Goal: Check status: Check status

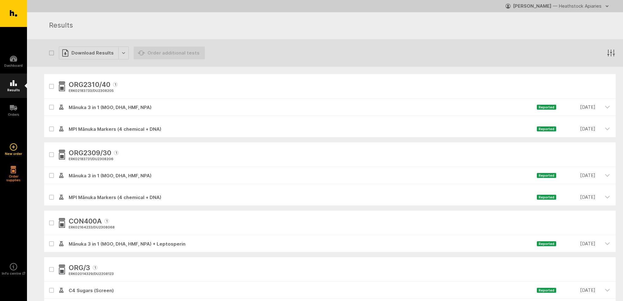
click at [15, 89] on h5 "Results" at bounding box center [13, 90] width 13 height 4
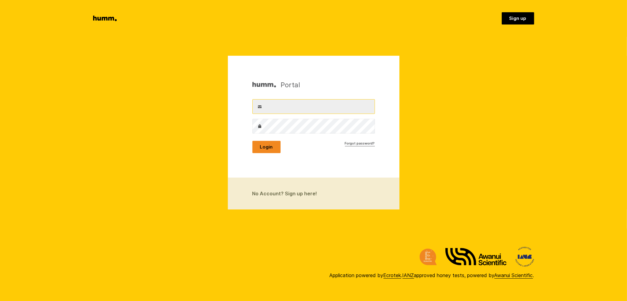
type input "office@heathstock.co.nz"
click at [268, 149] on button "Login" at bounding box center [267, 147] width 28 height 12
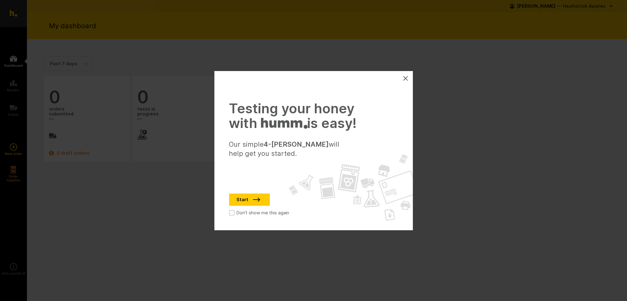
click at [406, 81] on button at bounding box center [406, 79] width 10 height 10
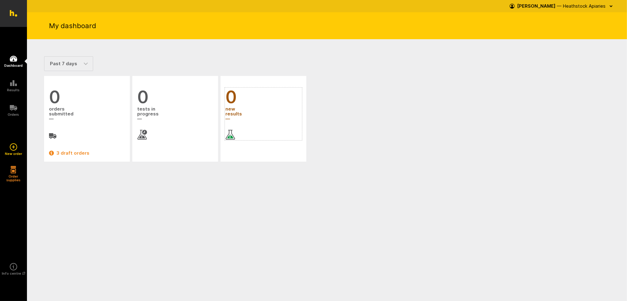
click at [244, 123] on link "0 new results" at bounding box center [264, 113] width 76 height 51
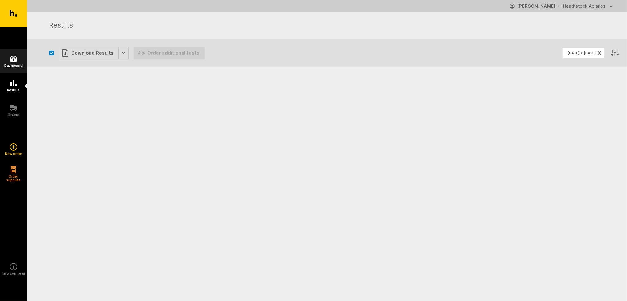
click at [16, 65] on h5 "Dashboard" at bounding box center [13, 66] width 18 height 4
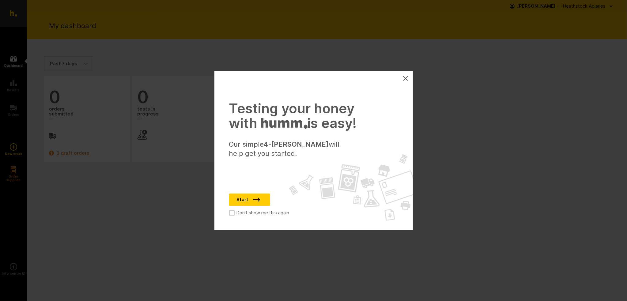
click at [406, 80] on icon at bounding box center [405, 78] width 5 height 5
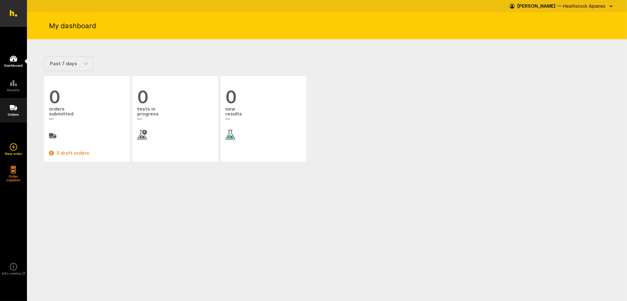
click at [9, 114] on h5 "Orders" at bounding box center [13, 115] width 11 height 4
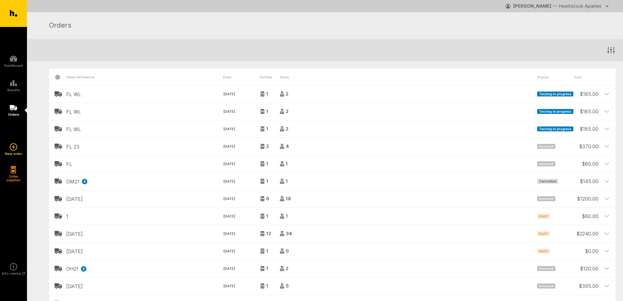
click at [62, 111] on span at bounding box center [57, 111] width 17 height 17
click at [70, 97] on h2 "FL WL" at bounding box center [144, 95] width 157 height 6
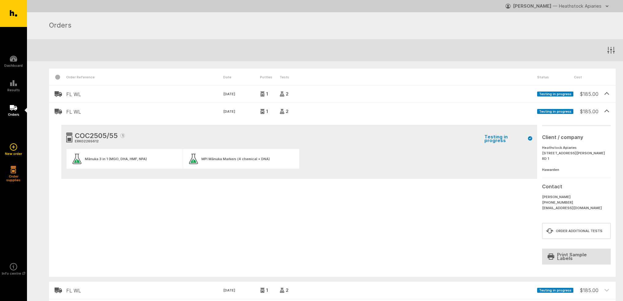
click at [544, 95] on span "Testing in progress" at bounding box center [555, 94] width 36 height 5
click at [108, 114] on h2 "FL WL" at bounding box center [144, 112] width 157 height 6
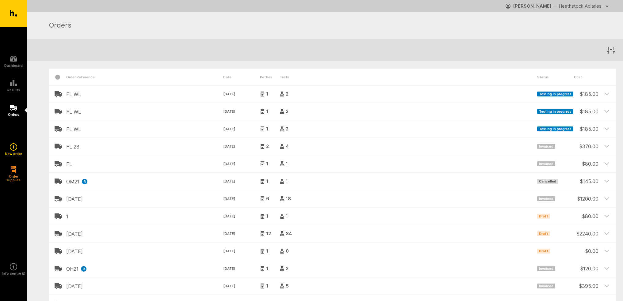
click at [108, 114] on h2 "FL WL" at bounding box center [144, 112] width 157 height 6
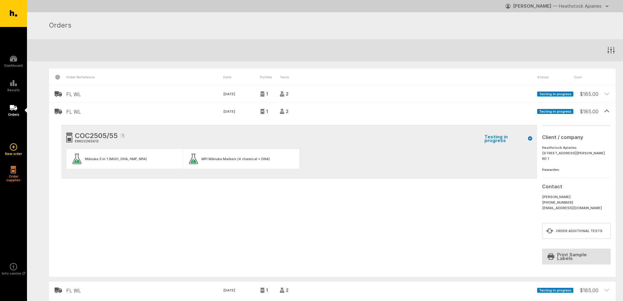
click at [230, 160] on div "MPI Mānuka Markers (4 chemical + DNA)" at bounding box center [235, 159] width 68 height 4
click at [369, 154] on ul "Mānuka 3 in 1 (MGO, DHA, HMF, NPA) MPI Mānuka Markers (4 chemical + DNA)" at bounding box center [299, 161] width 466 height 25
click at [493, 160] on ul "Mānuka 3 in 1 (MGO, DHA, HMF, NPA) MPI Mānuka Markers (4 chemical + DNA)" at bounding box center [299, 161] width 466 height 25
click at [496, 138] on span "Testing in progress" at bounding box center [508, 138] width 48 height 7
click at [306, 106] on header "FL WL [DATE] 1 2 Testing in progress $ 185.00" at bounding box center [332, 111] width 566 height 17
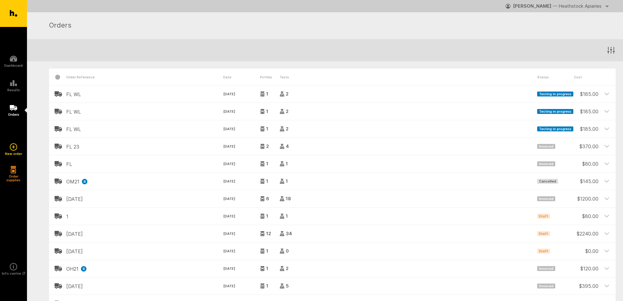
click at [305, 96] on div "2" at bounding box center [407, 94] width 257 height 5
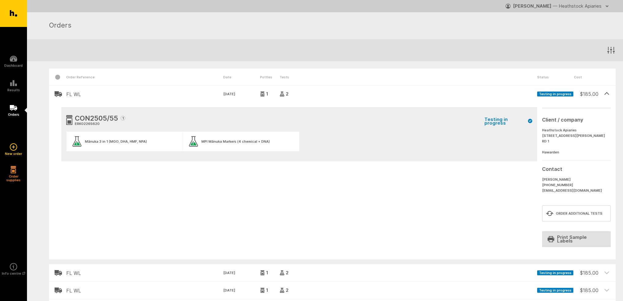
click at [305, 96] on div "2" at bounding box center [407, 94] width 257 height 5
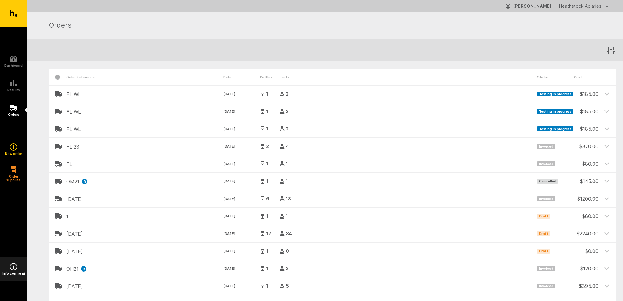
click at [13, 267] on icon at bounding box center [13, 266] width 7 height 7
click at [73, 94] on h2 "FL WL" at bounding box center [144, 95] width 157 height 6
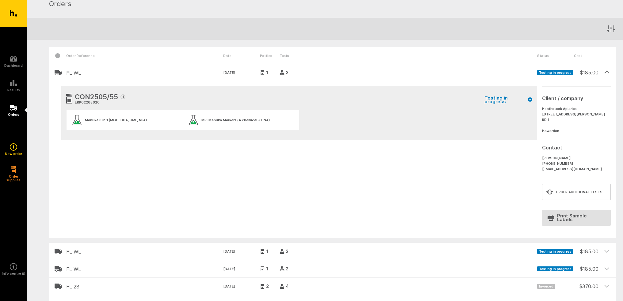
scroll to position [31, 0]
